Goal: Information Seeking & Learning: Understand process/instructions

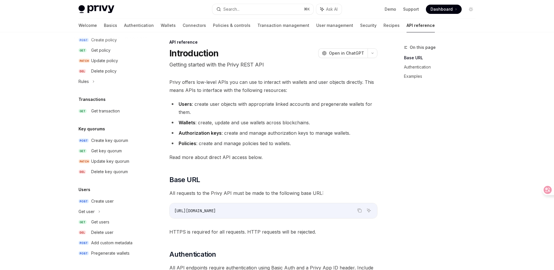
scroll to position [5, 0]
click at [102, 222] on div "Get users" at bounding box center [100, 221] width 18 height 7
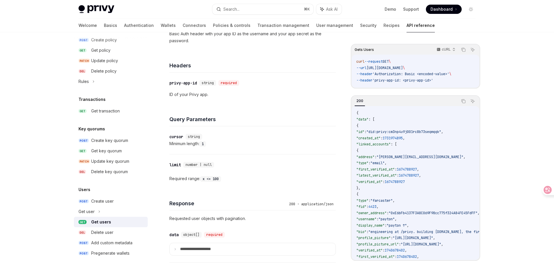
scroll to position [122, 0]
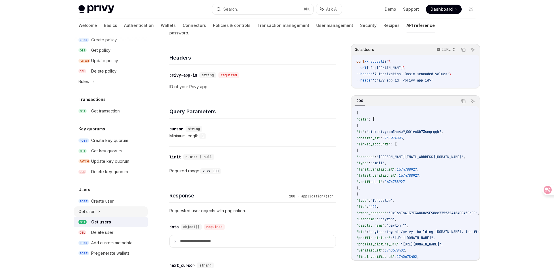
click at [100, 209] on div "Get user" at bounding box center [111, 211] width 74 height 10
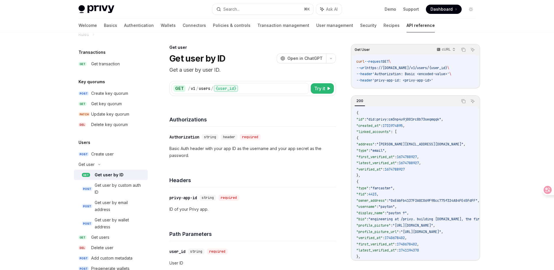
scroll to position [389, 0]
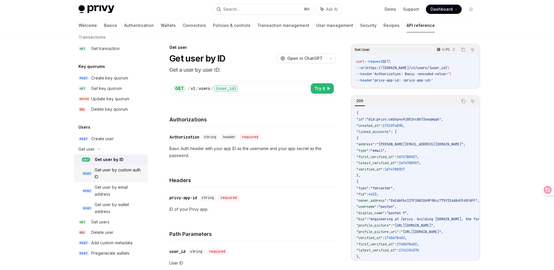
click at [115, 175] on div "Get user by custom auth ID" at bounding box center [120, 173] width 50 height 14
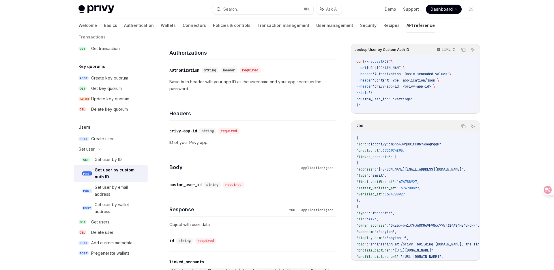
scroll to position [72, 0]
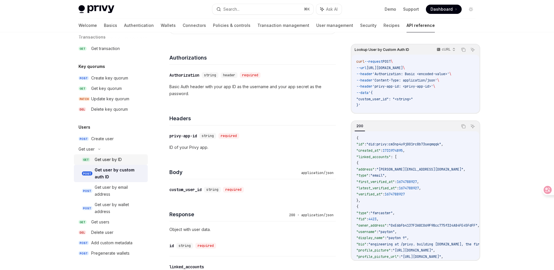
click at [109, 157] on div "Get user by ID" at bounding box center [108, 159] width 27 height 7
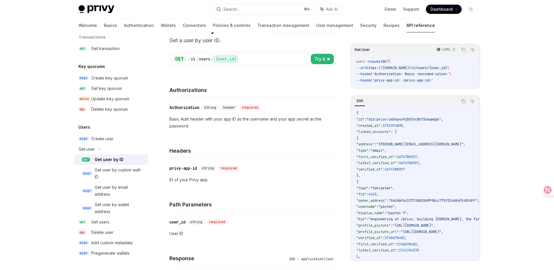
scroll to position [18, 0]
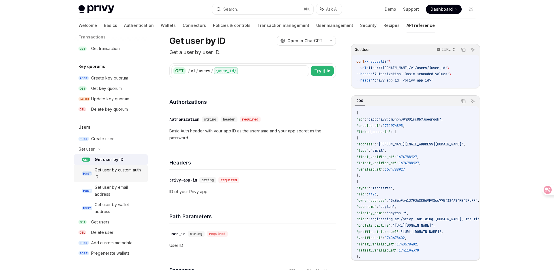
click at [111, 174] on div "Get user by custom auth ID" at bounding box center [120, 173] width 50 height 14
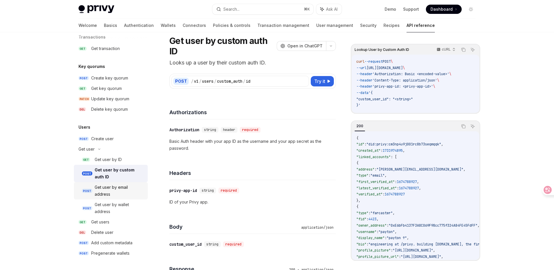
click at [114, 191] on div "Get user by email address" at bounding box center [120, 191] width 50 height 14
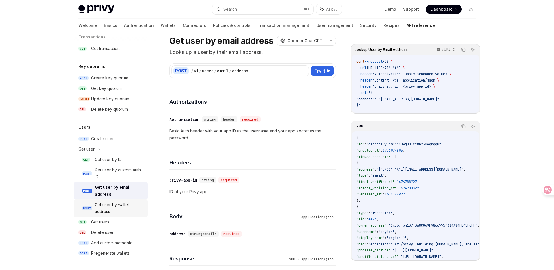
click at [123, 209] on div "Get user by wallet address" at bounding box center [120, 208] width 50 height 14
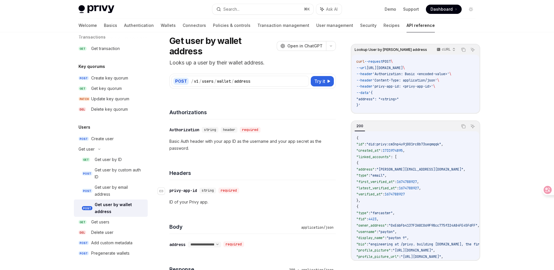
scroll to position [44, 0]
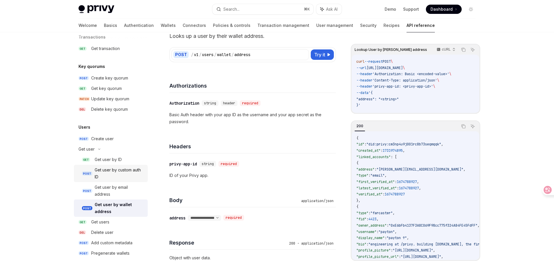
click at [119, 177] on div "Get user by custom auth ID" at bounding box center [120, 173] width 50 height 14
click at [125, 171] on div "Get user by custom auth ID" at bounding box center [120, 173] width 50 height 14
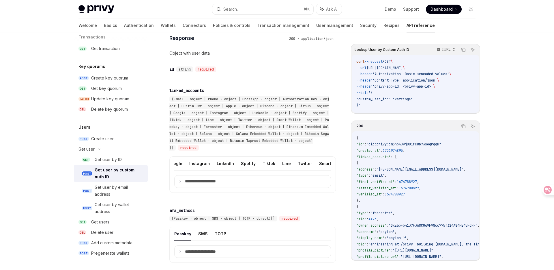
scroll to position [0, 264]
click at [240, 164] on button "Twitter" at bounding box center [247, 163] width 14 height 14
click at [179, 180] on icon at bounding box center [180, 181] width 3 height 3
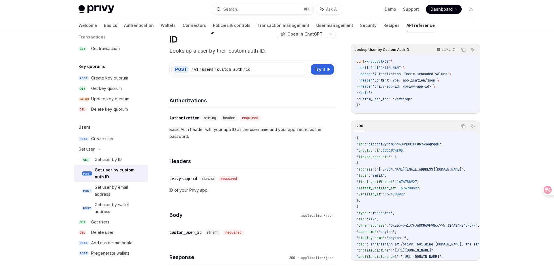
scroll to position [23, 0]
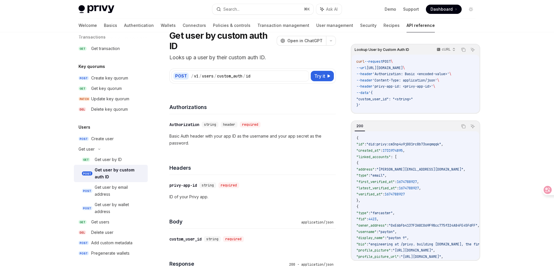
click at [373, 98] on span ""custom_user_id": "<string>"" at bounding box center [384, 99] width 57 height 5
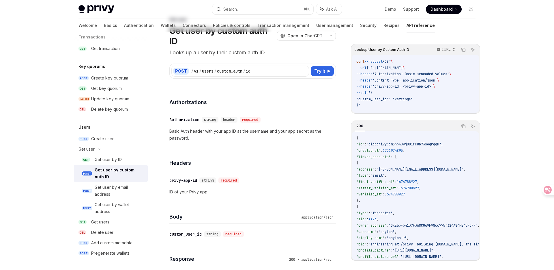
scroll to position [0, 0]
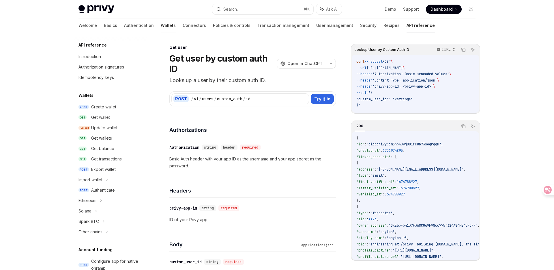
click at [161, 23] on link "Wallets" at bounding box center [168, 25] width 15 height 14
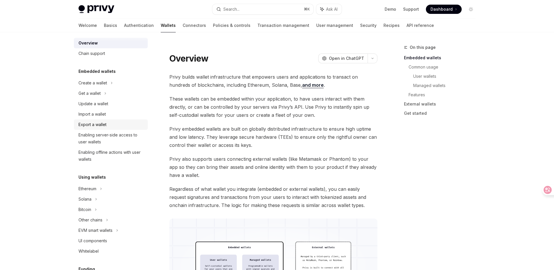
scroll to position [8, 0]
click at [111, 85] on icon at bounding box center [112, 81] width 2 height 7
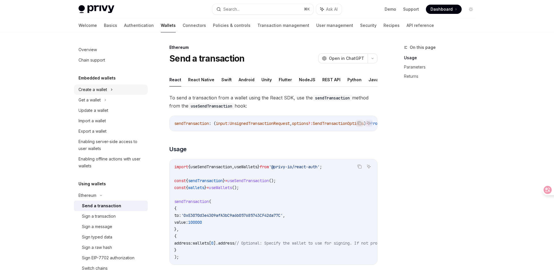
click at [112, 90] on icon at bounding box center [112, 89] width 2 height 7
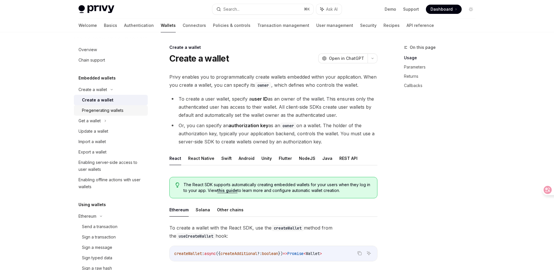
click at [112, 109] on div "Pregenerating wallets" at bounding box center [103, 110] width 42 height 7
type textarea "*"
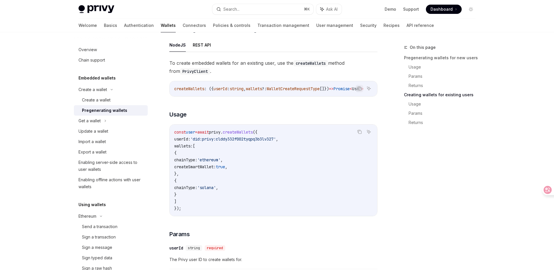
scroll to position [682, 0]
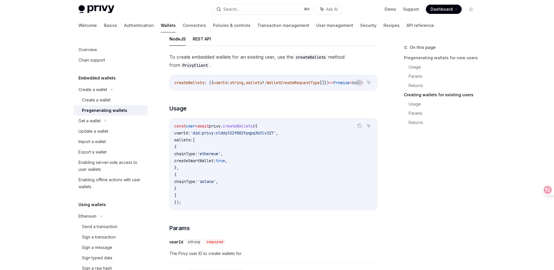
click at [245, 128] on span "createWallets" at bounding box center [238, 125] width 30 height 5
copy span "createWallets"
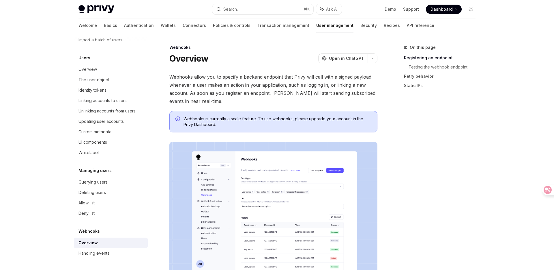
click at [412, 140] on div "On this page Registering an endpoint Testing the webhook endpoint Retry behavio…" at bounding box center [437, 157] width 88 height 226
click at [419, 141] on div "On this page Registering an endpoint Testing the webhook endpoint Retry behavio…" at bounding box center [437, 157] width 88 height 226
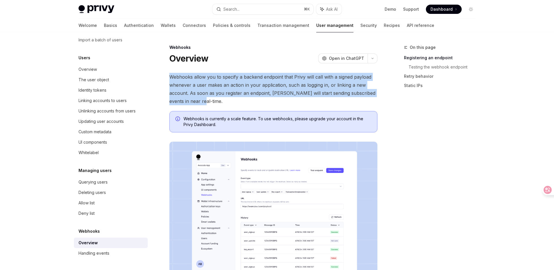
drag, startPoint x: 169, startPoint y: 75, endPoint x: 221, endPoint y: 101, distance: 57.6
click at [202, 99] on span "Webhooks allow you to specify a backend endpoint that Privy will call with a si…" at bounding box center [273, 89] width 208 height 32
drag, startPoint x: 205, startPoint y: 101, endPoint x: 168, endPoint y: 76, distance: 44.5
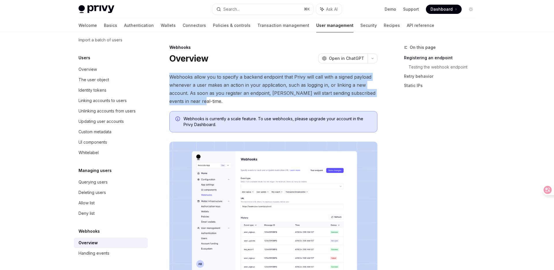
click at [191, 78] on span "Webhooks allow you to specify a backend endpoint that Privy will call with a si…" at bounding box center [273, 89] width 208 height 32
drag, startPoint x: 169, startPoint y: 76, endPoint x: 220, endPoint y: 99, distance: 55.8
click at [220, 99] on span "Webhooks allow you to specify a backend endpoint that Privy will call with a si…" at bounding box center [273, 89] width 208 height 32
click at [236, 99] on span "Webhooks allow you to specify a backend endpoint that Privy will call with a si…" at bounding box center [273, 89] width 208 height 32
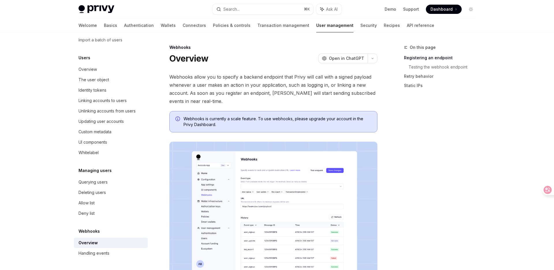
click at [436, 167] on div "On this page Registering an endpoint Testing the webhook endpoint Retry behavio…" at bounding box center [437, 157] width 88 height 226
click at [426, 198] on div "On this page Registering an endpoint Testing the webhook endpoint Retry behavio…" at bounding box center [437, 157] width 88 height 226
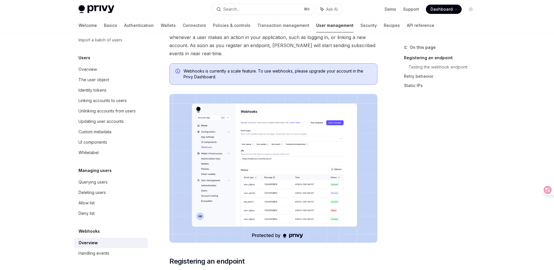
scroll to position [51, 0]
